Goal: Book appointment/travel/reservation

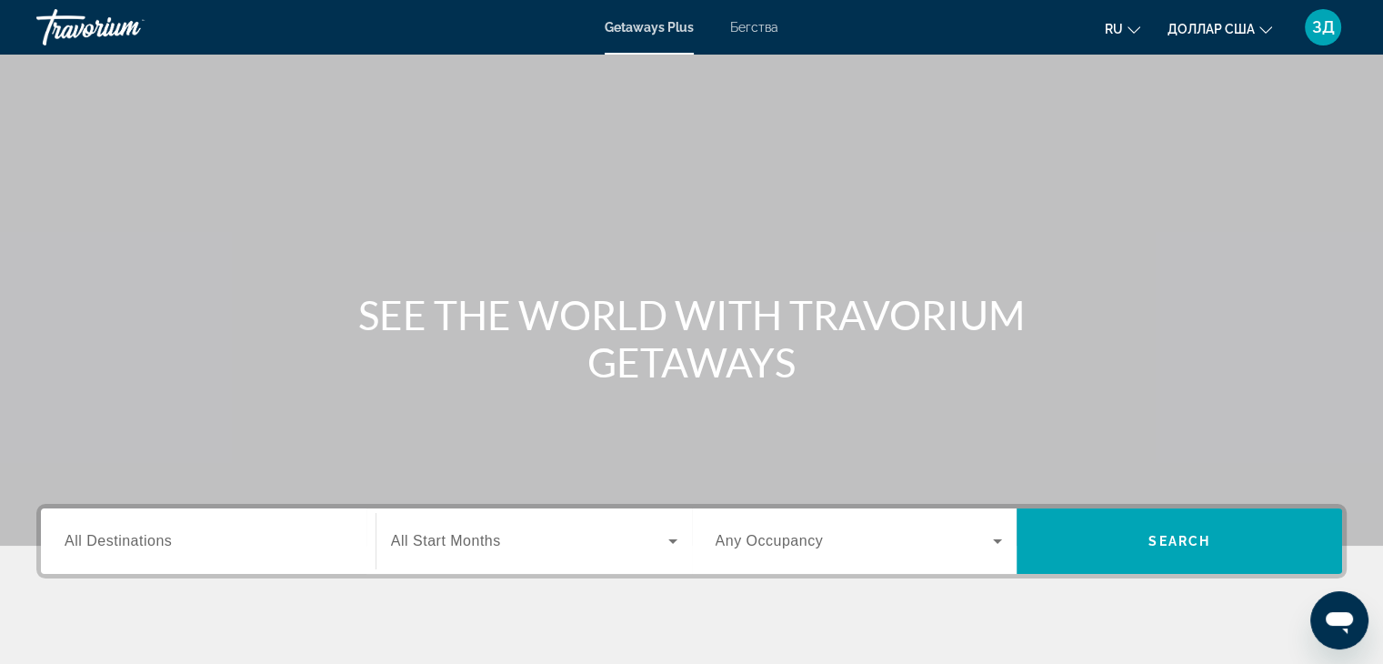
click at [283, 350] on div "SEE THE WORLD WITH TRAVORIUM GETAWAYS" at bounding box center [691, 338] width 1383 height 95
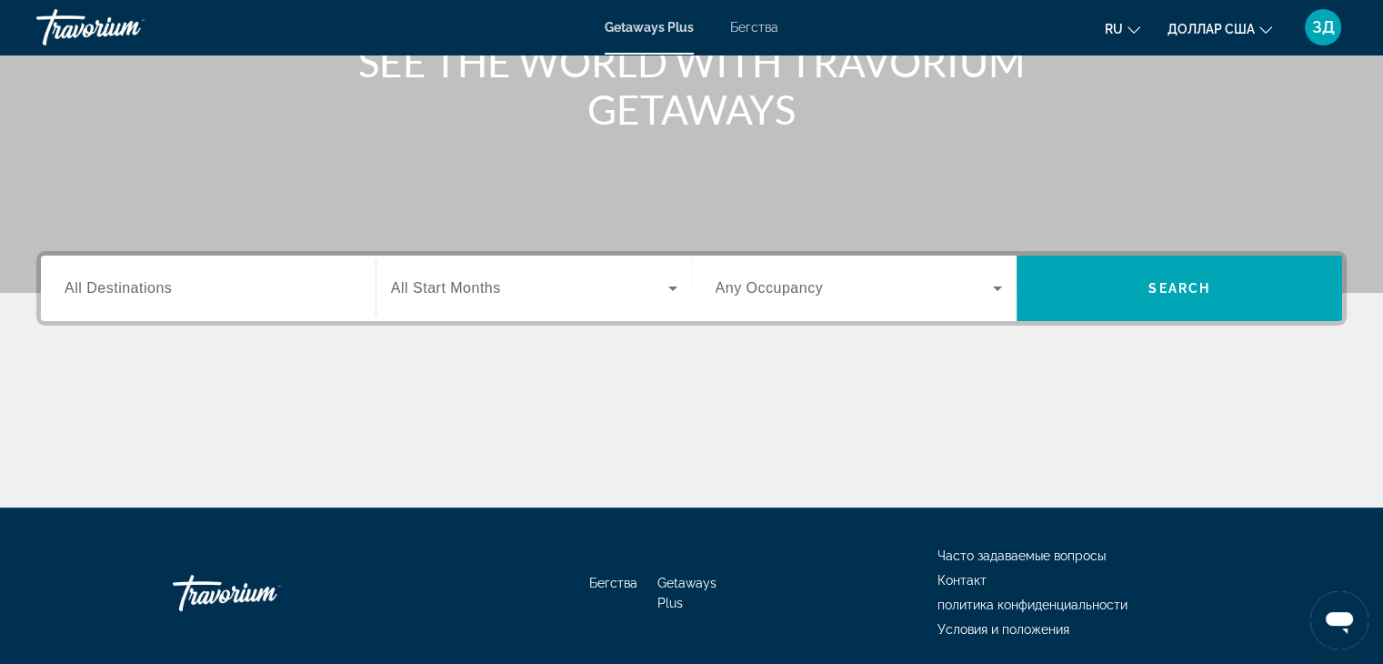
scroll to position [255, 0]
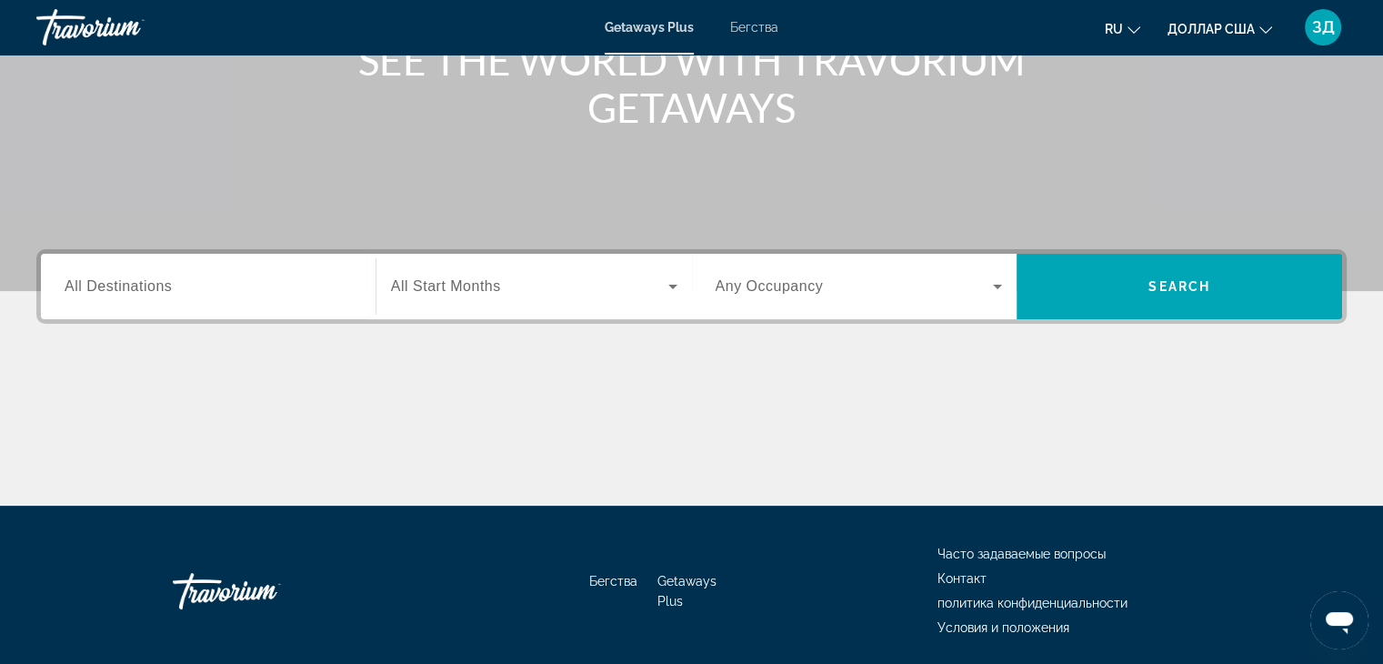
click at [757, 29] on font "Бегства" at bounding box center [754, 27] width 48 height 15
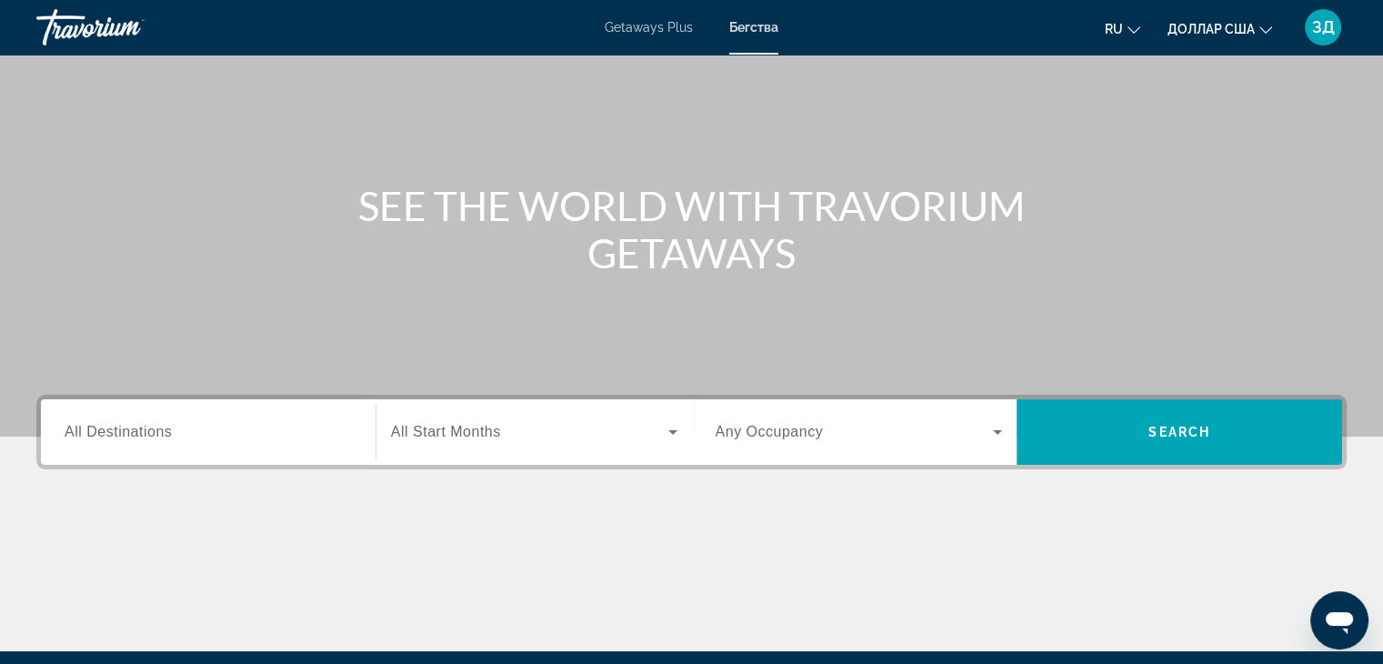
scroll to position [101, 0]
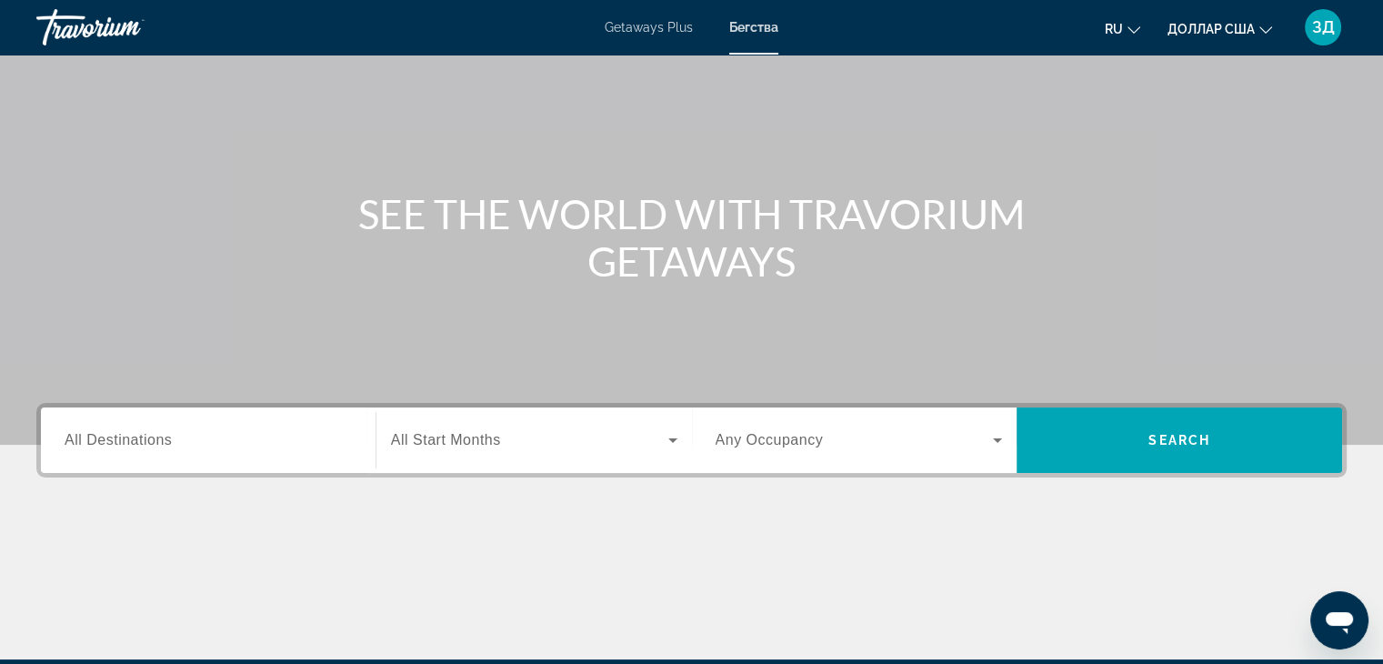
click at [127, 446] on span "All Destinations" at bounding box center [118, 439] width 107 height 15
click at [127, 446] on input "Destination All Destinations" at bounding box center [208, 441] width 287 height 22
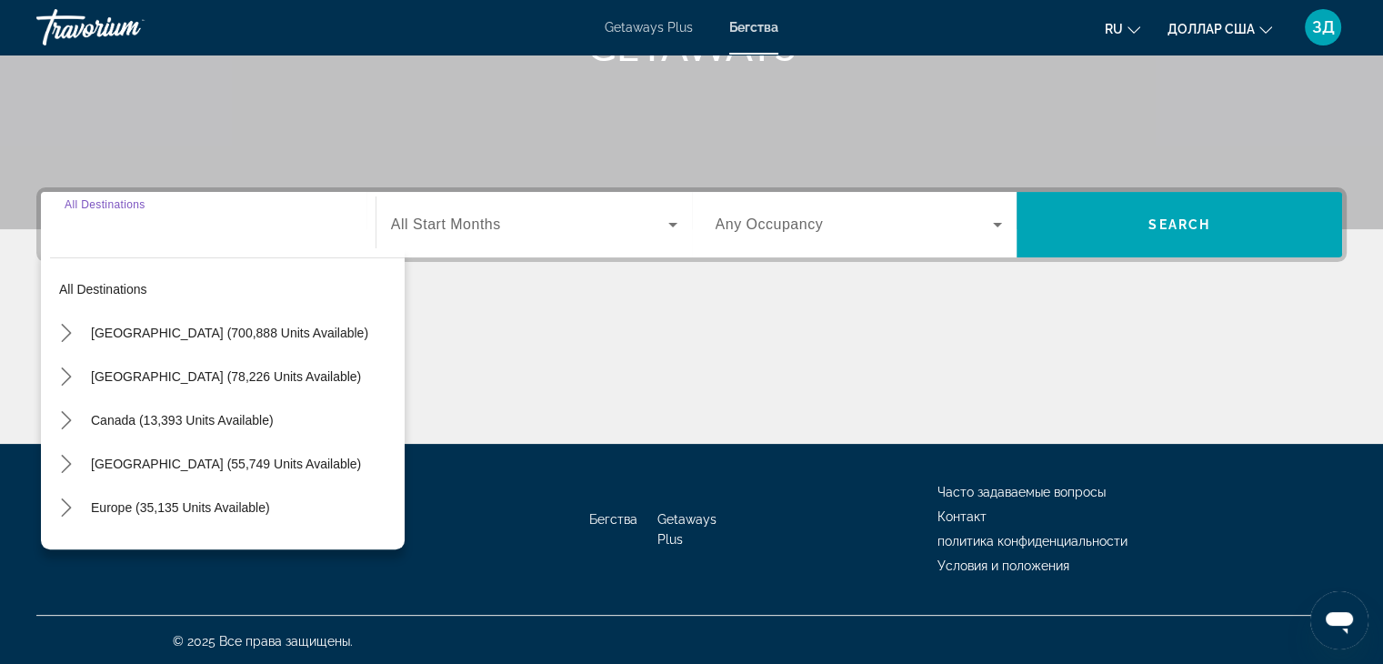
scroll to position [319, 0]
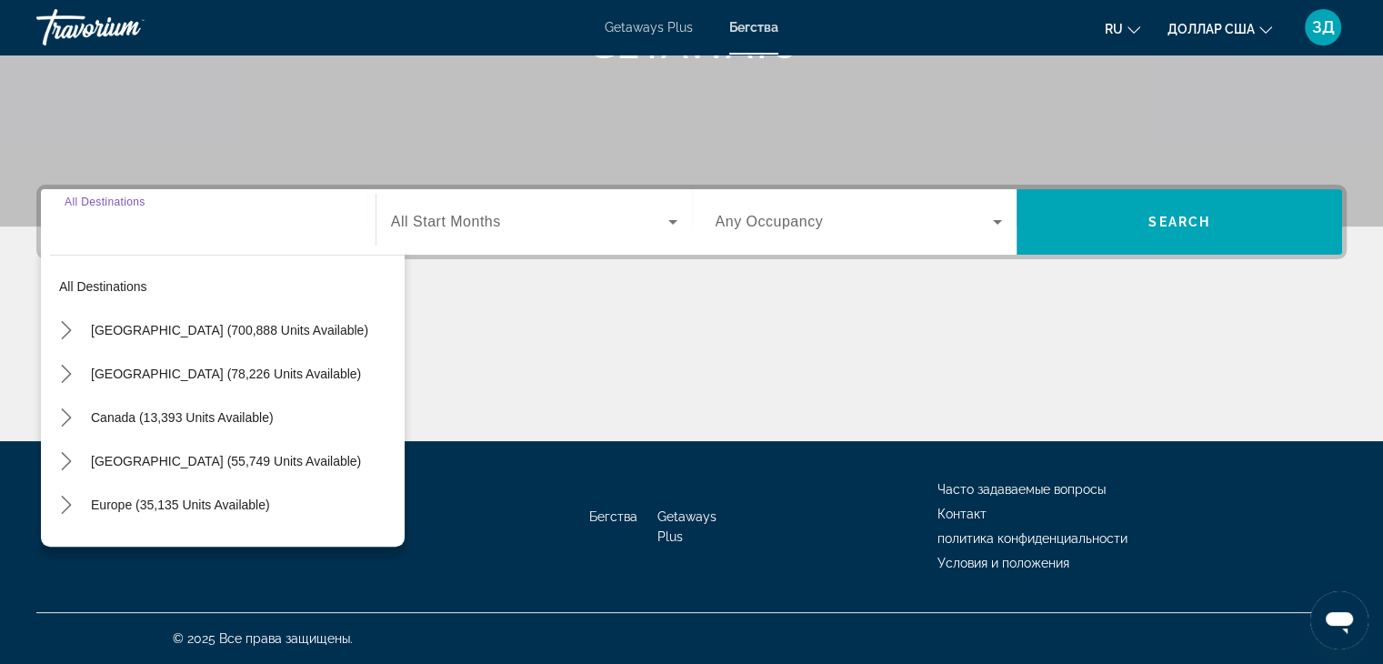
click at [463, 232] on span "Search widget" at bounding box center [529, 222] width 277 height 22
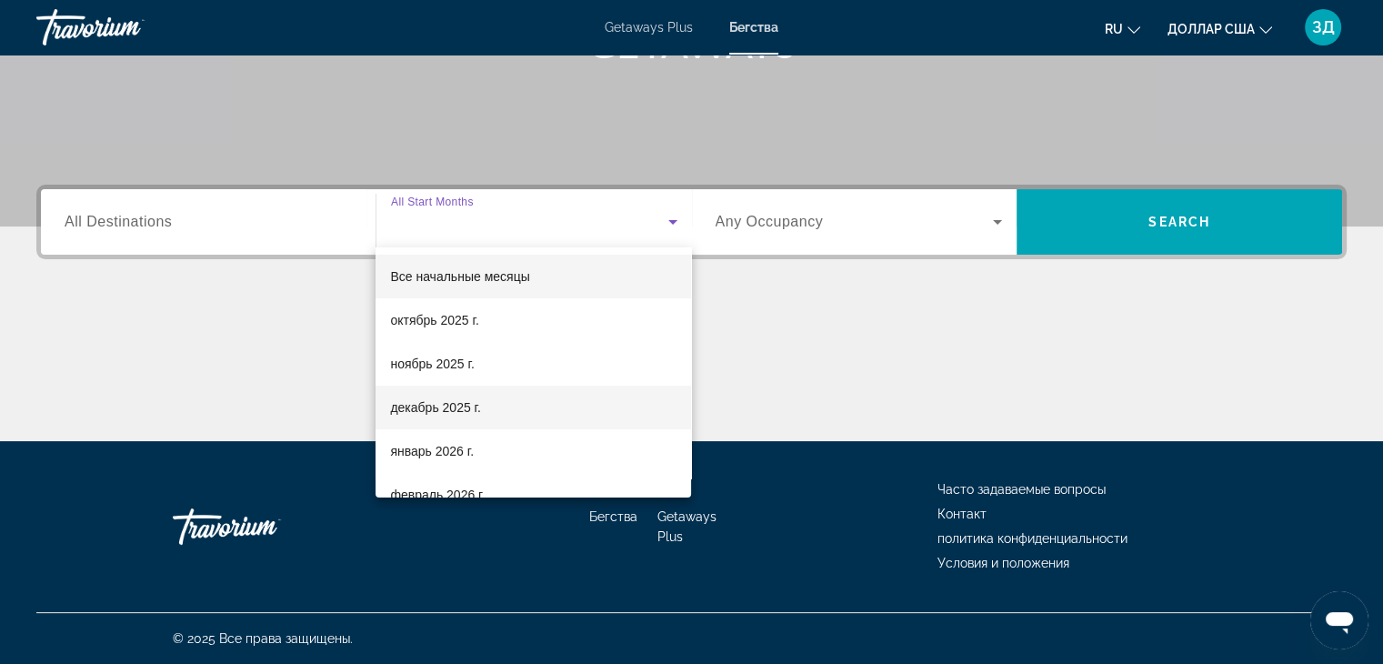
click at [436, 405] on font "декабрь 2025 г." at bounding box center [435, 407] width 90 height 15
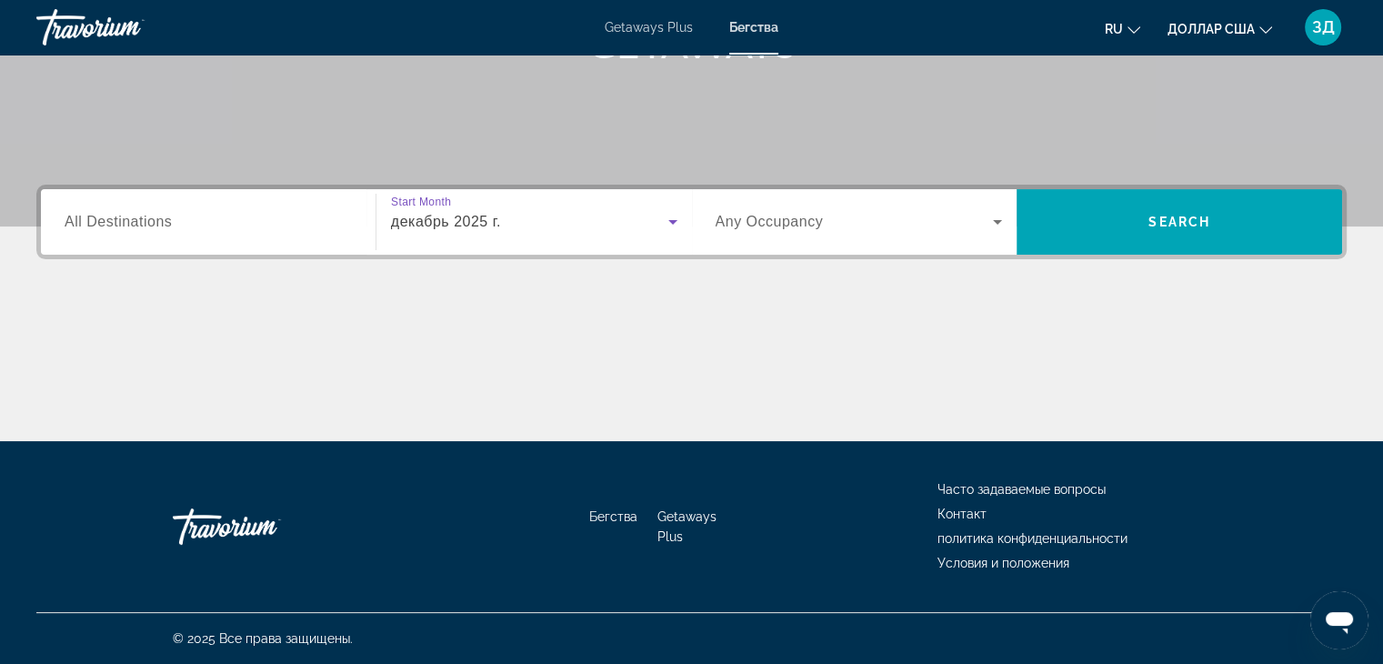
click at [746, 220] on span "Any Occupancy" at bounding box center [770, 221] width 108 height 15
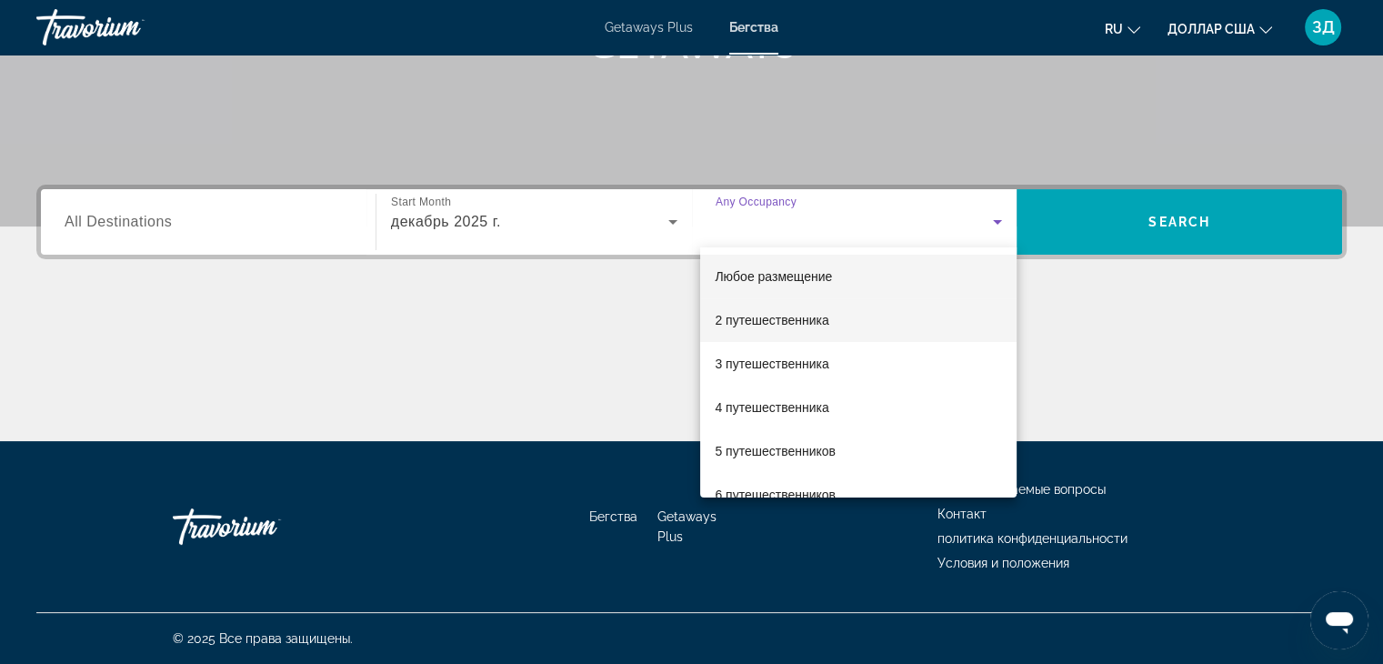
click at [751, 317] on font "2 путешественника" at bounding box center [772, 320] width 114 height 15
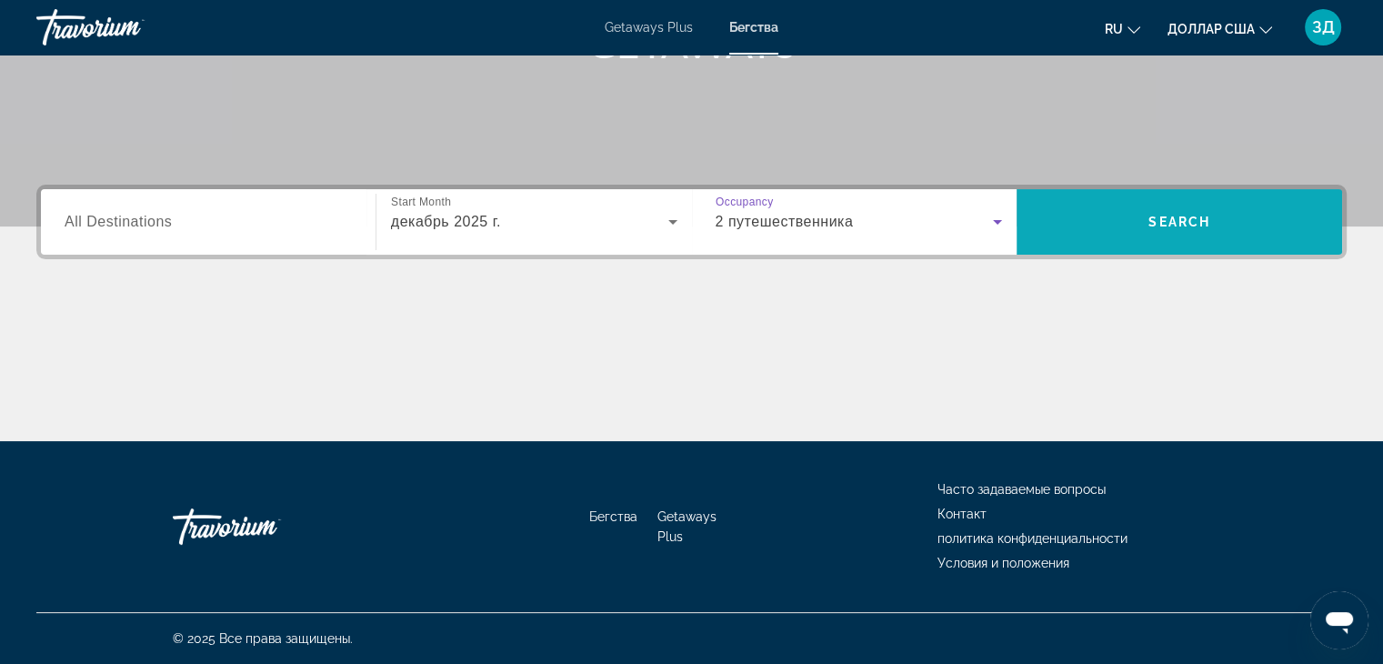
click at [1098, 226] on span "Search" at bounding box center [1180, 222] width 326 height 44
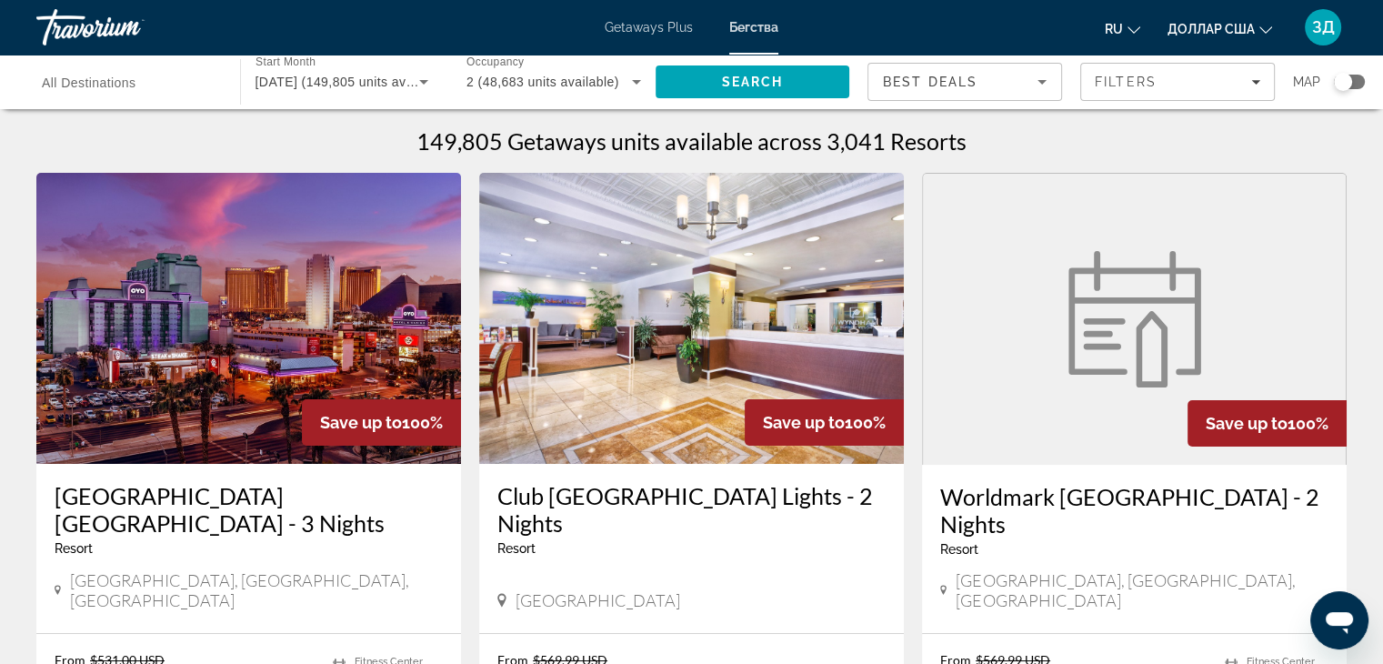
click at [144, 78] on input "Destination All Destinations" at bounding box center [129, 83] width 175 height 22
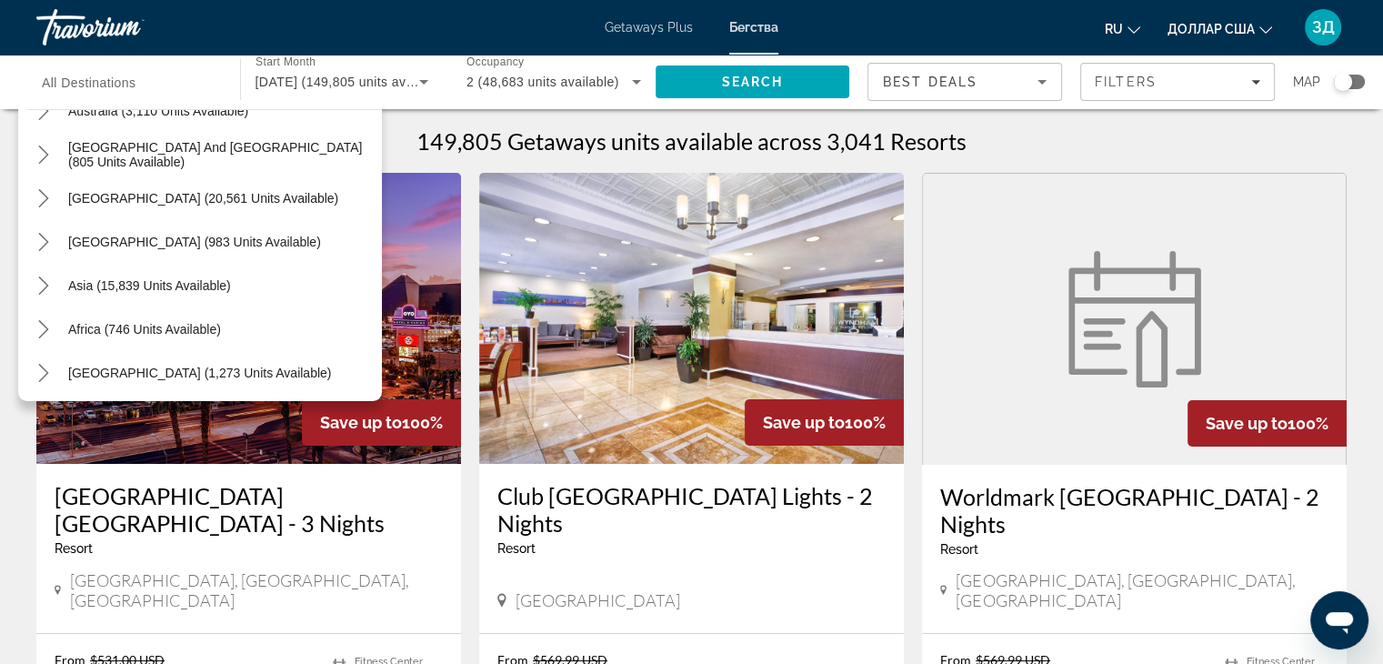
scroll to position [295, 0]
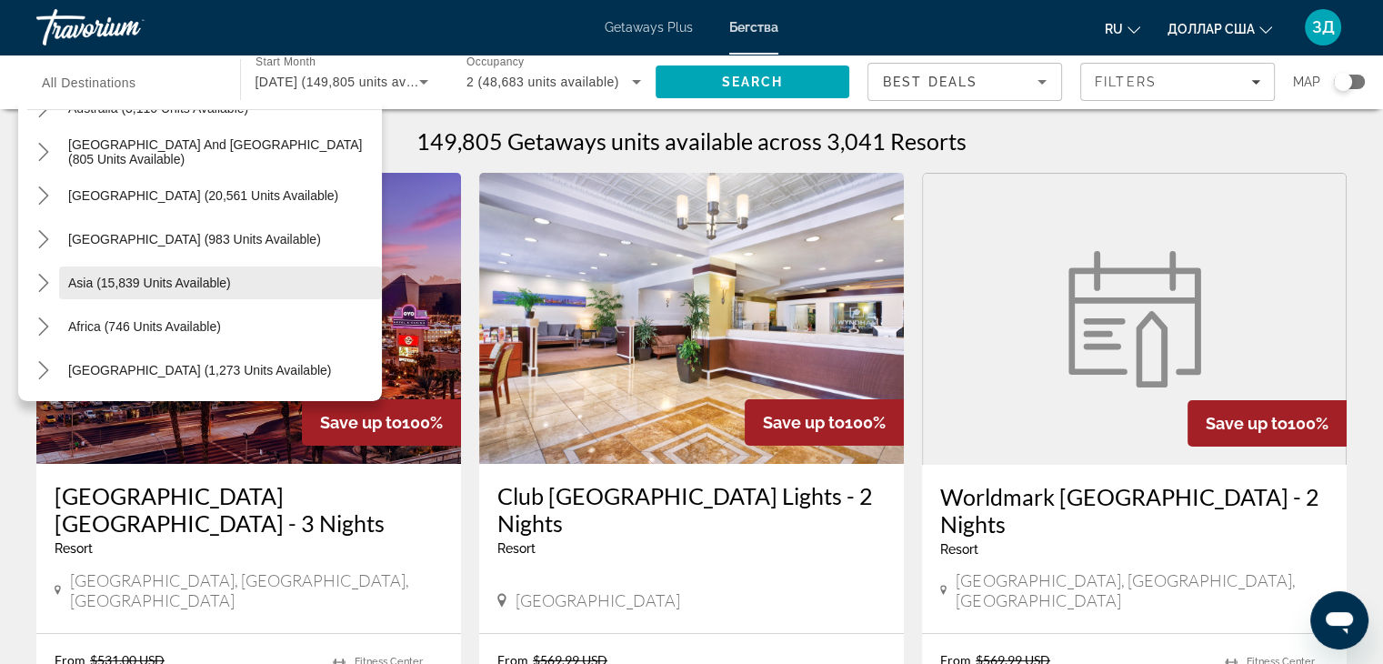
click at [186, 276] on span "Asia (15,839 units available)" at bounding box center [149, 283] width 163 height 15
type input "**********"
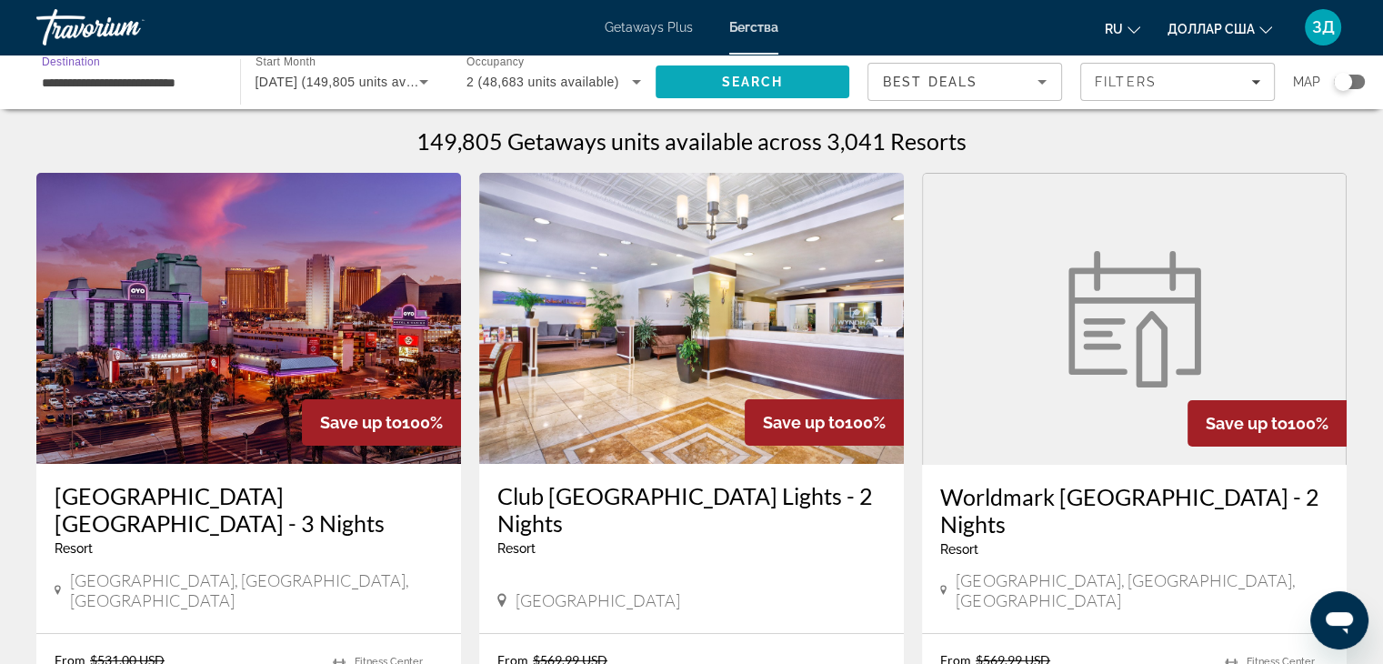
click at [753, 85] on span "Search" at bounding box center [752, 82] width 62 height 15
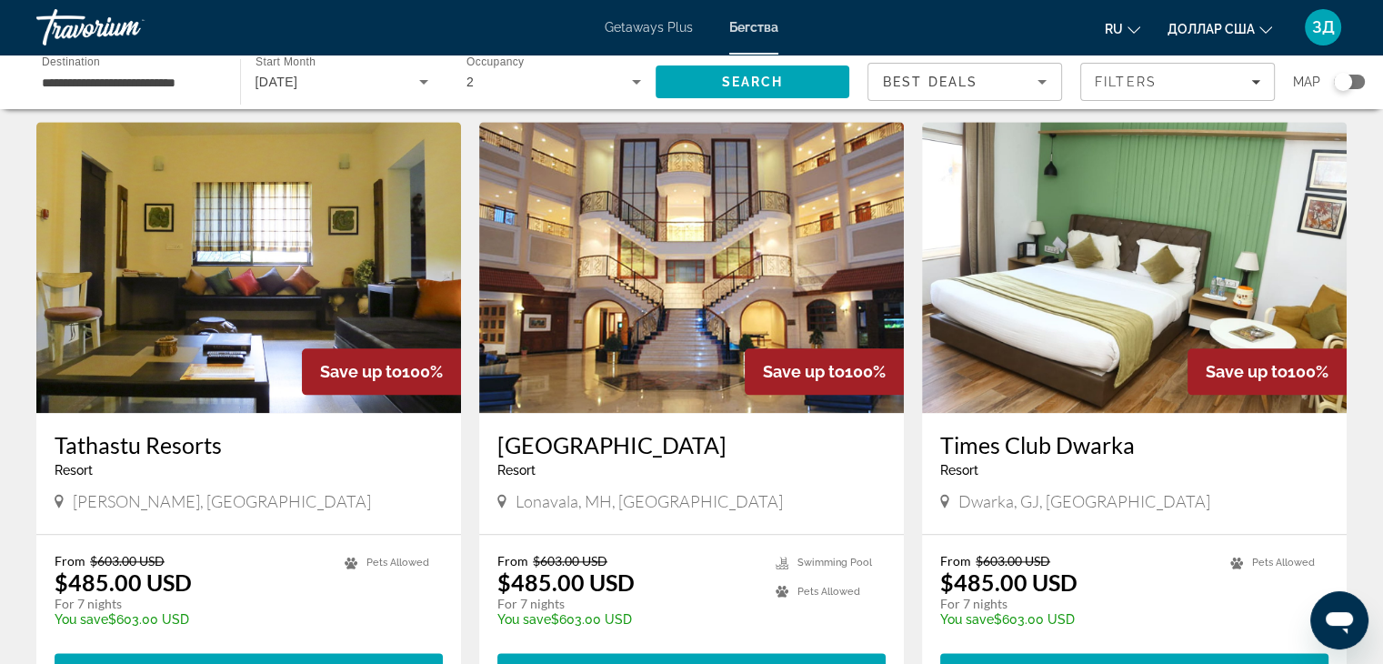
scroll to position [1964, 0]
